Goal: Find specific page/section: Find specific page/section

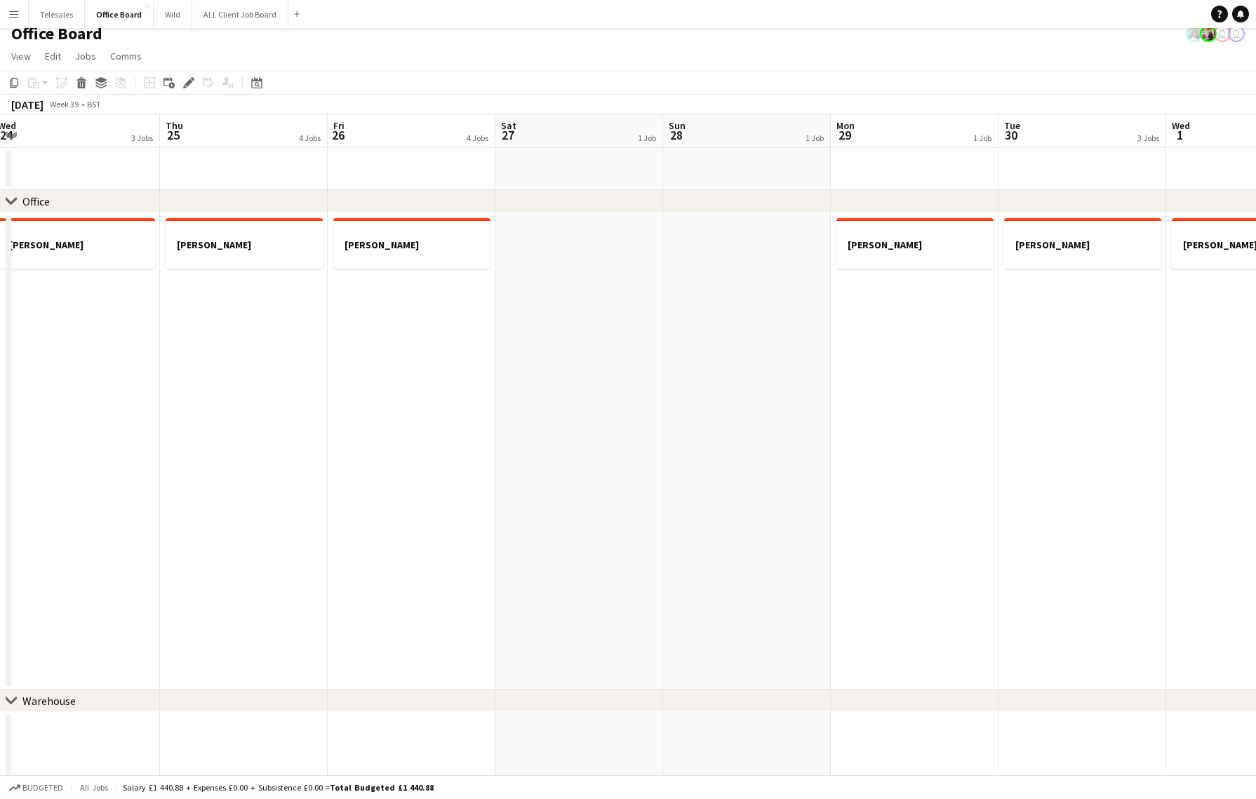
scroll to position [1, 0]
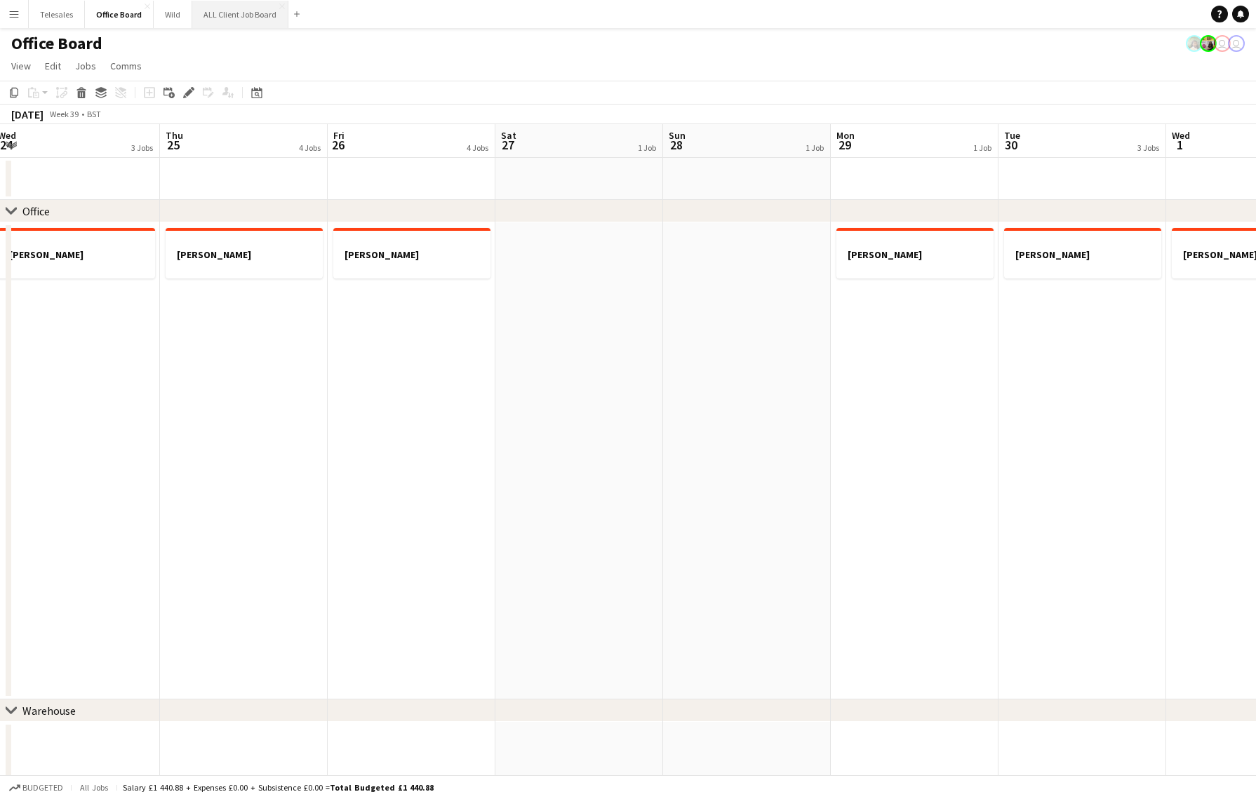
click at [246, 16] on button "ALL Client Job Board Close" at bounding box center [240, 14] width 96 height 27
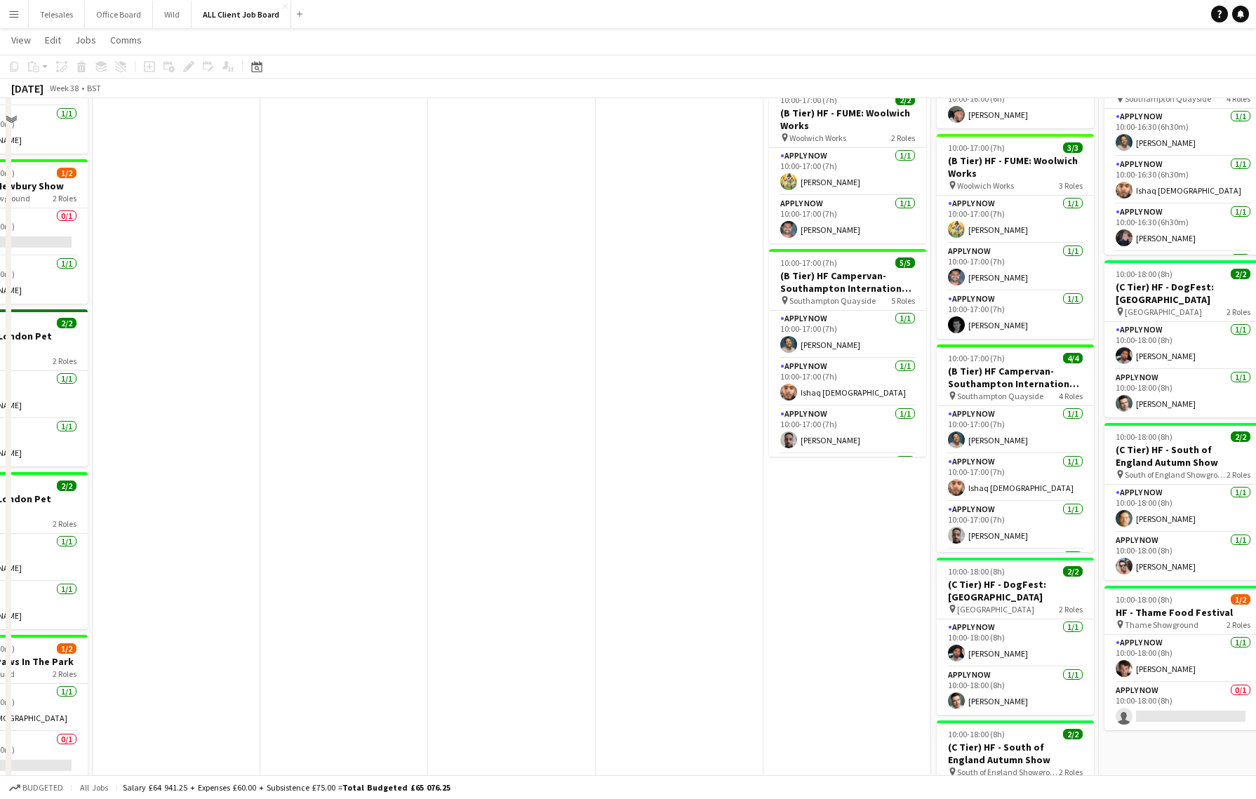
scroll to position [134, 0]
